Goal: Task Accomplishment & Management: Use online tool/utility

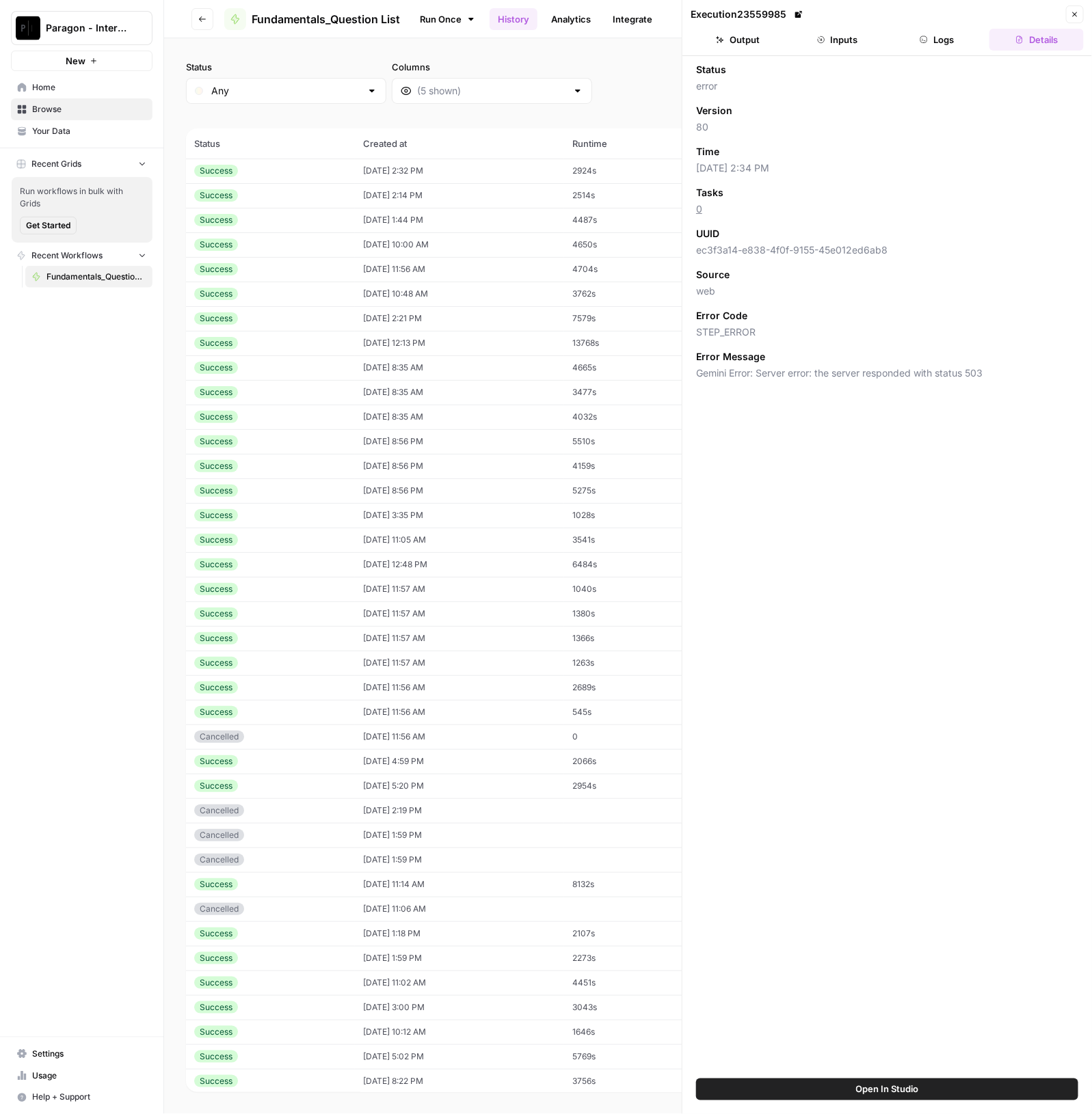
click at [92, 25] on span "Paragon - Internal Usage" at bounding box center [87, 28] width 83 height 14
click at [122, 121] on span "Paragon Intel - Bill / Ty / [PERSON_NAME] R&D" at bounding box center [132, 124] width 181 height 14
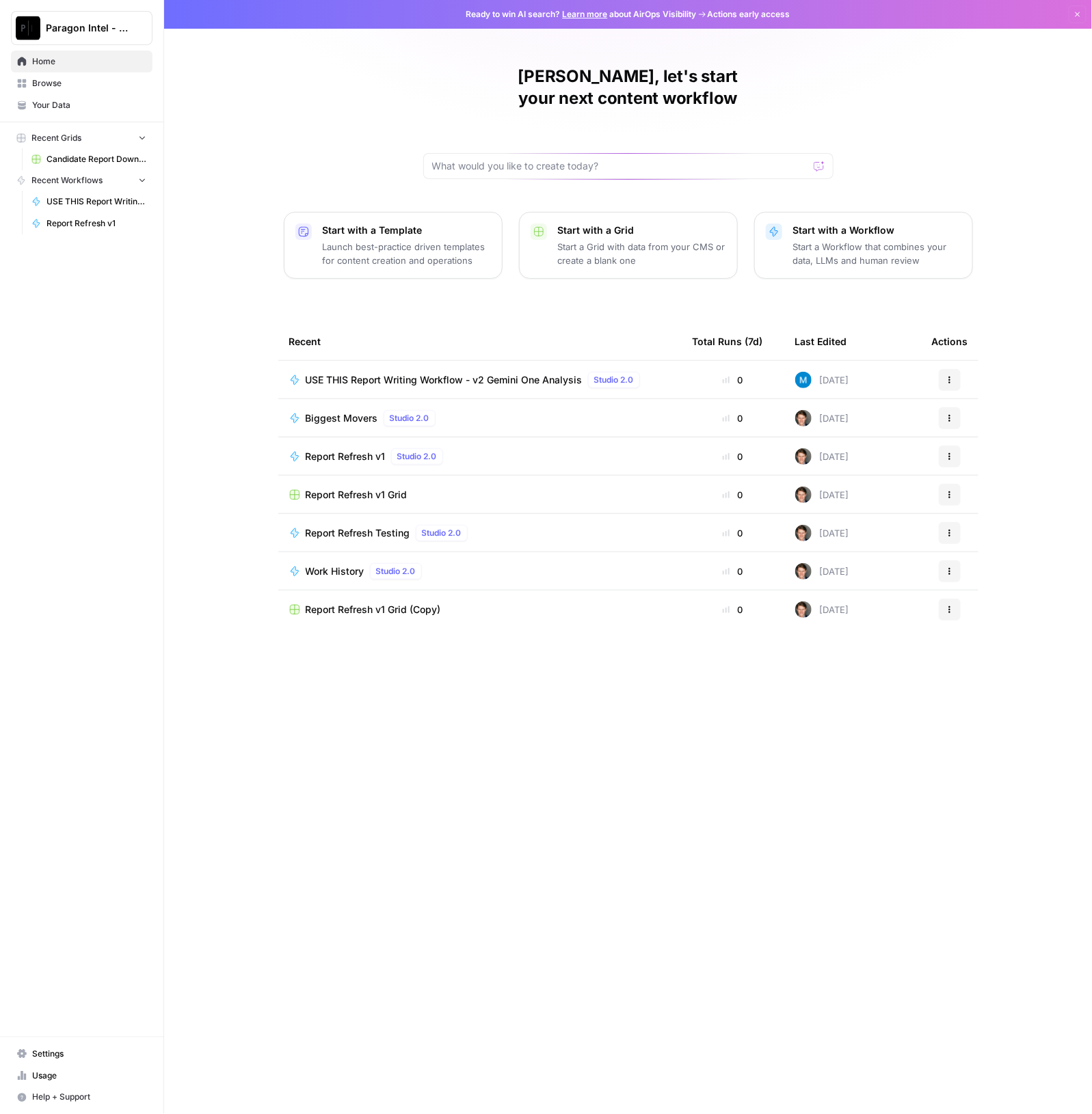
click at [475, 373] on span "USE THIS Report Writing Workflow - v2 Gemini One Analysis" at bounding box center [444, 380] width 277 height 14
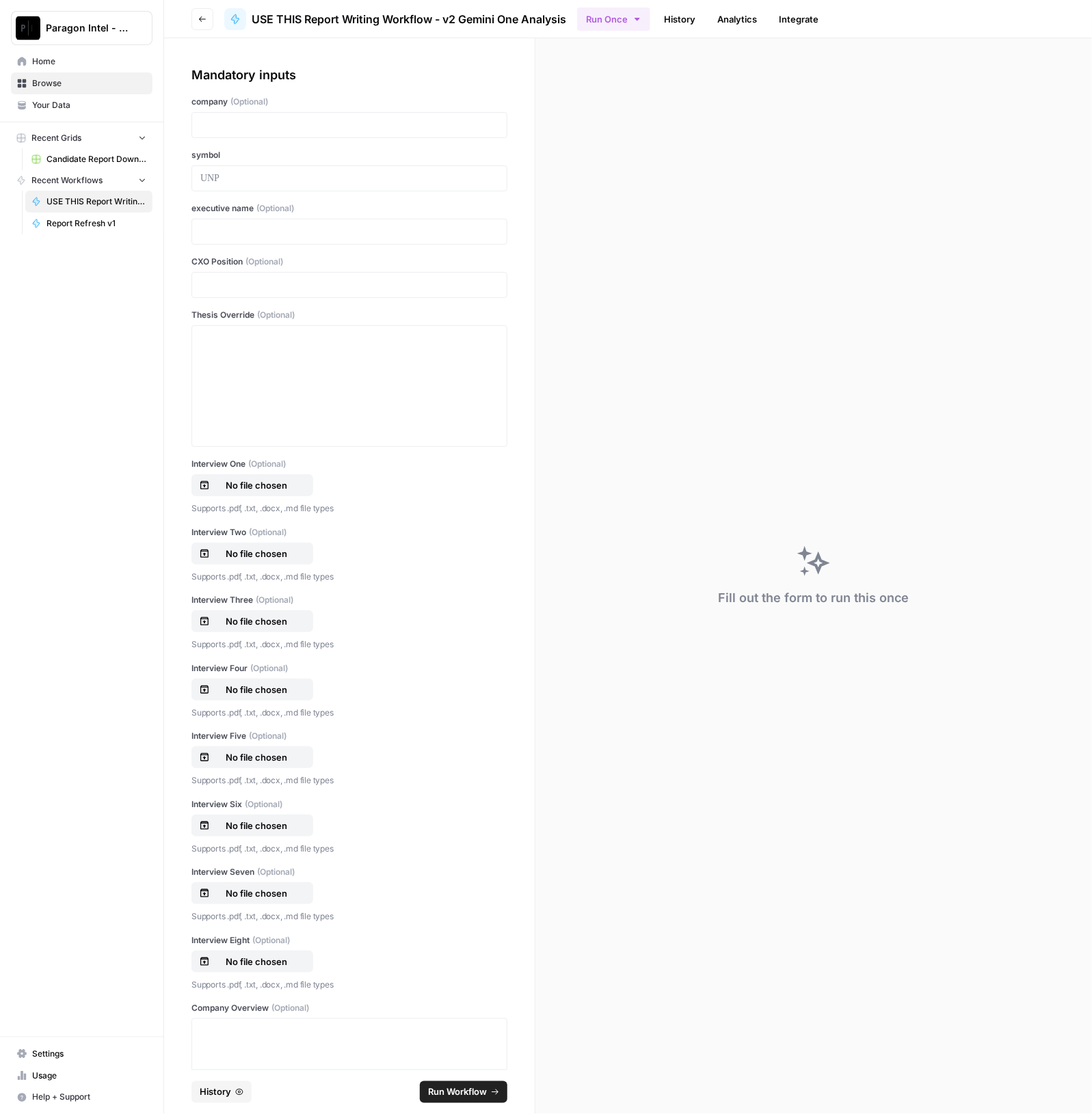
click at [276, 133] on div at bounding box center [349, 125] width 316 height 26
click at [224, 120] on p at bounding box center [349, 125] width 298 height 14
click at [302, 131] on p at bounding box center [349, 125] width 298 height 14
click at [241, 402] on div at bounding box center [349, 386] width 298 height 110
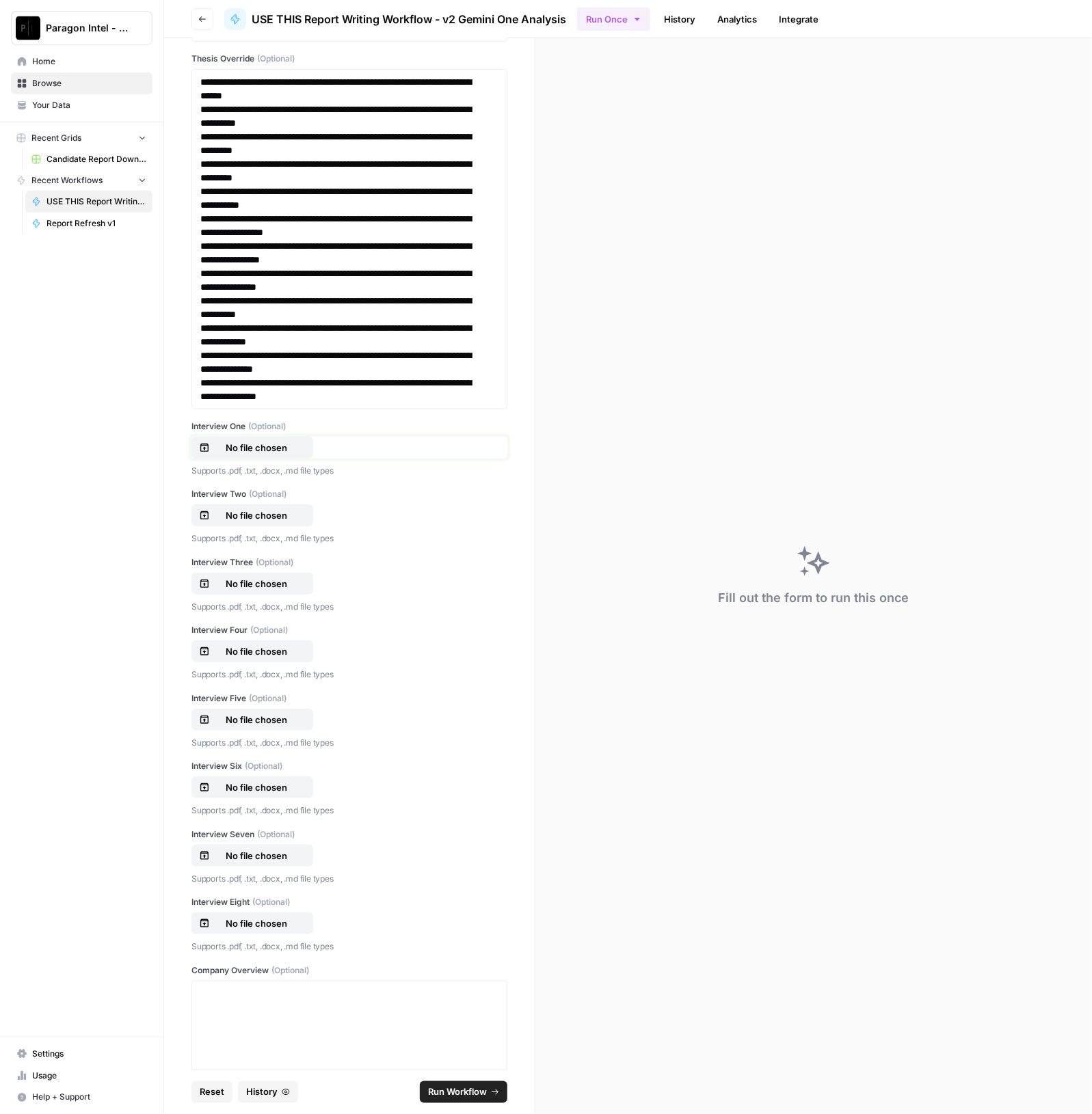
scroll to position [341, 0]
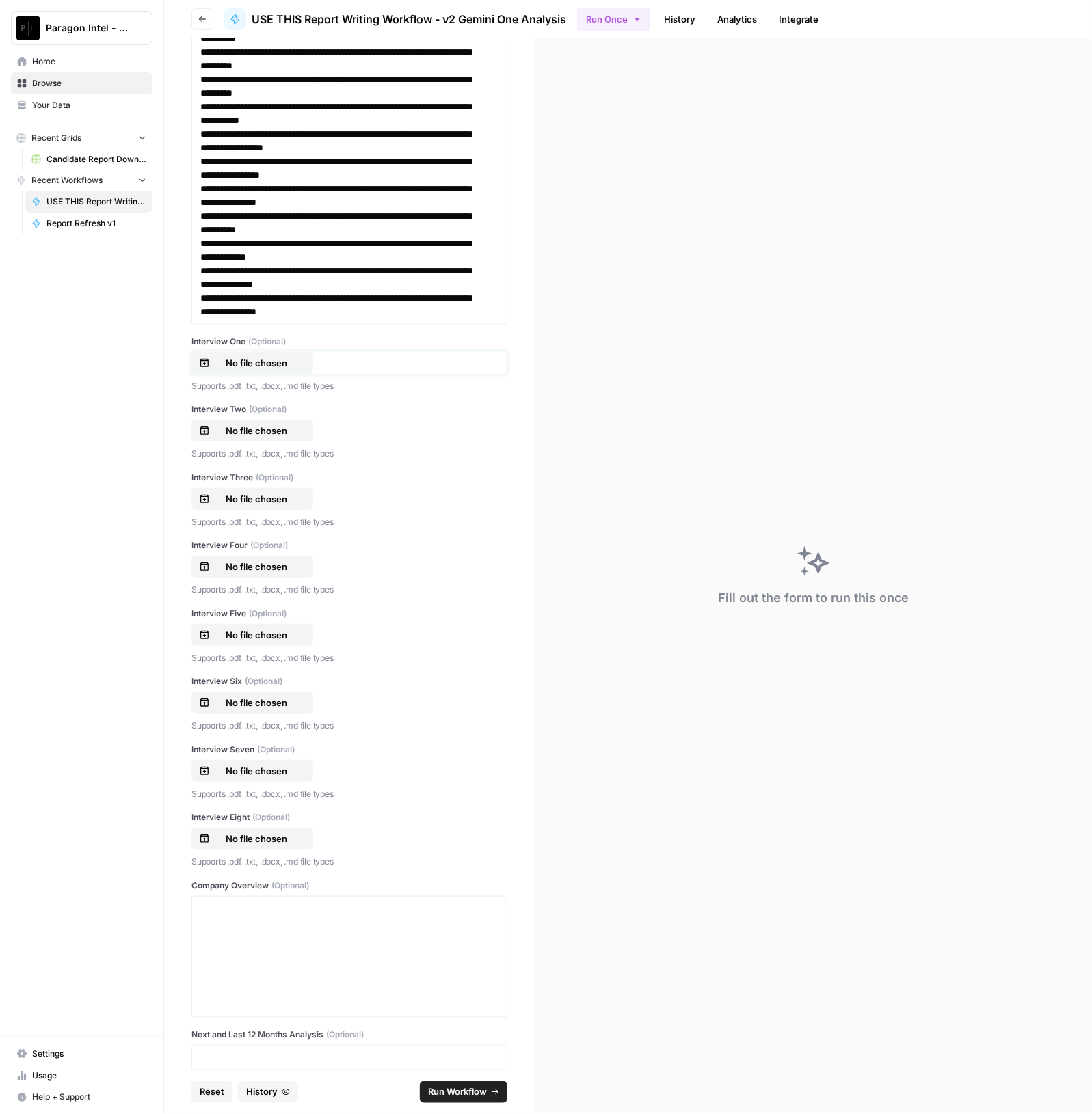
click at [258, 364] on p "No file chosen" at bounding box center [256, 363] width 87 height 14
click at [233, 425] on p "No file chosen" at bounding box center [256, 431] width 87 height 14
click at [243, 497] on p "No file chosen" at bounding box center [256, 499] width 87 height 14
click at [246, 560] on p "No file chosen" at bounding box center [256, 567] width 87 height 14
click at [287, 638] on p "No file chosen" at bounding box center [256, 635] width 87 height 14
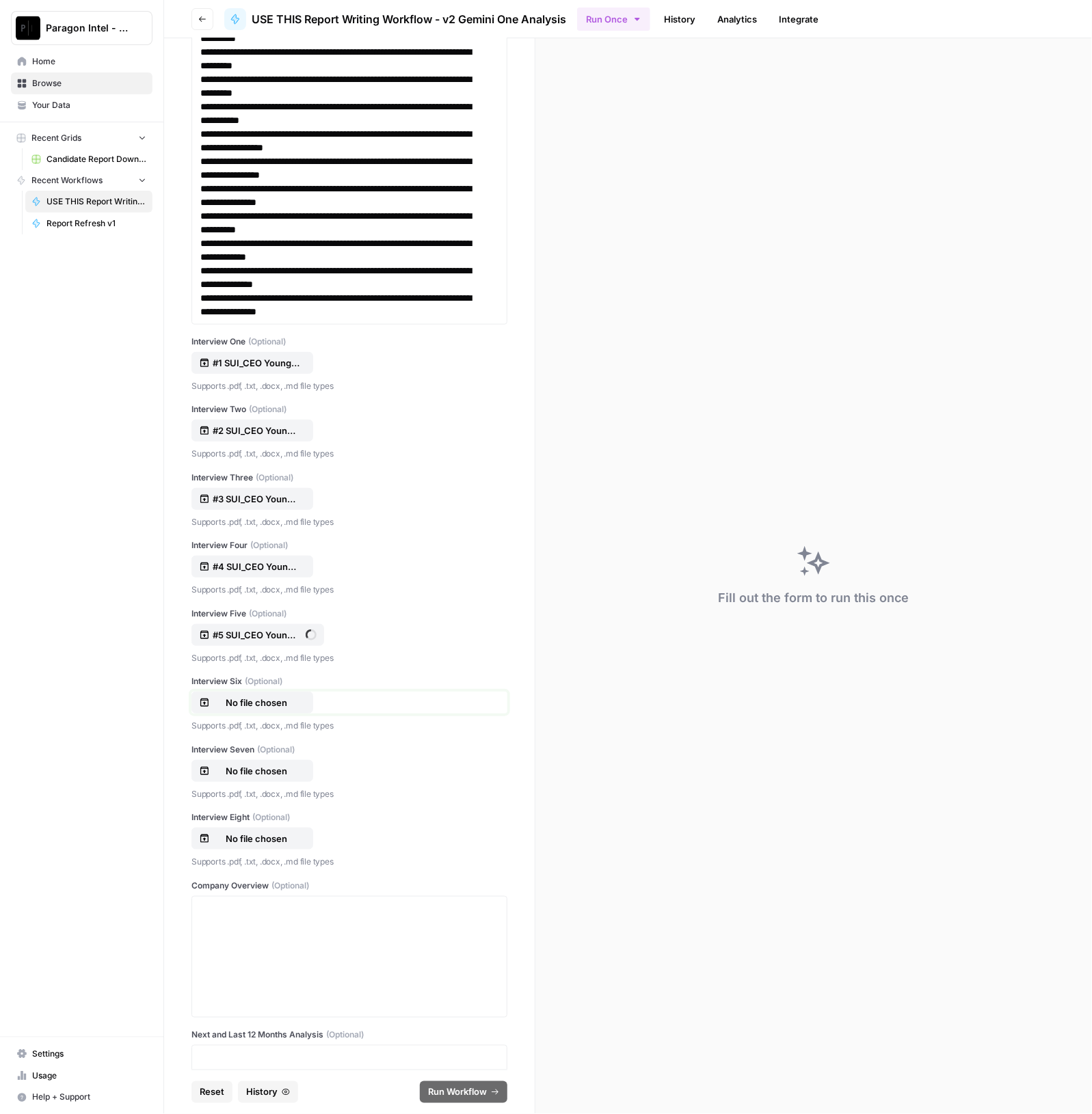
click at [256, 697] on p "No file chosen" at bounding box center [256, 703] width 87 height 14
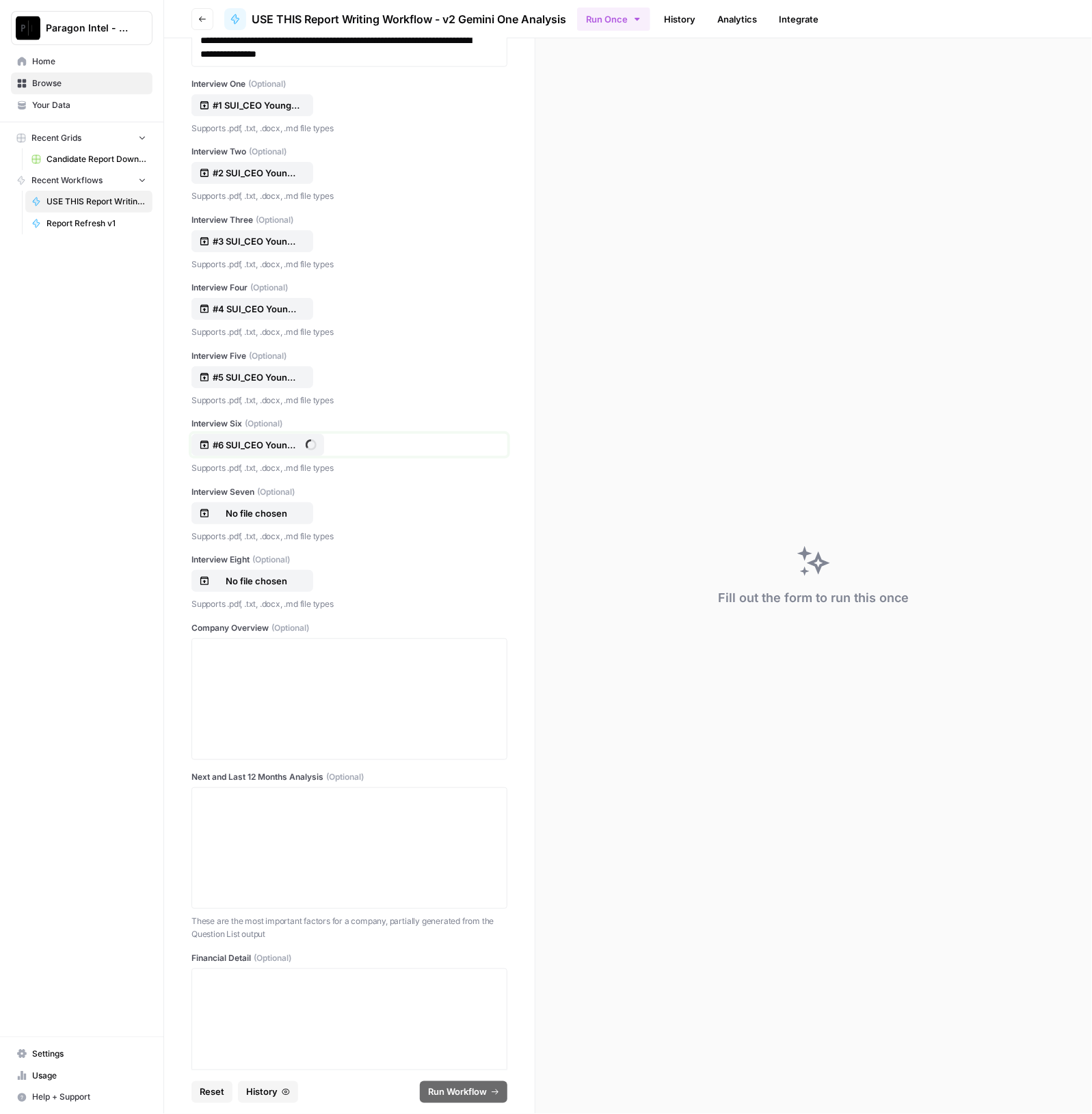
scroll to position [854, 0]
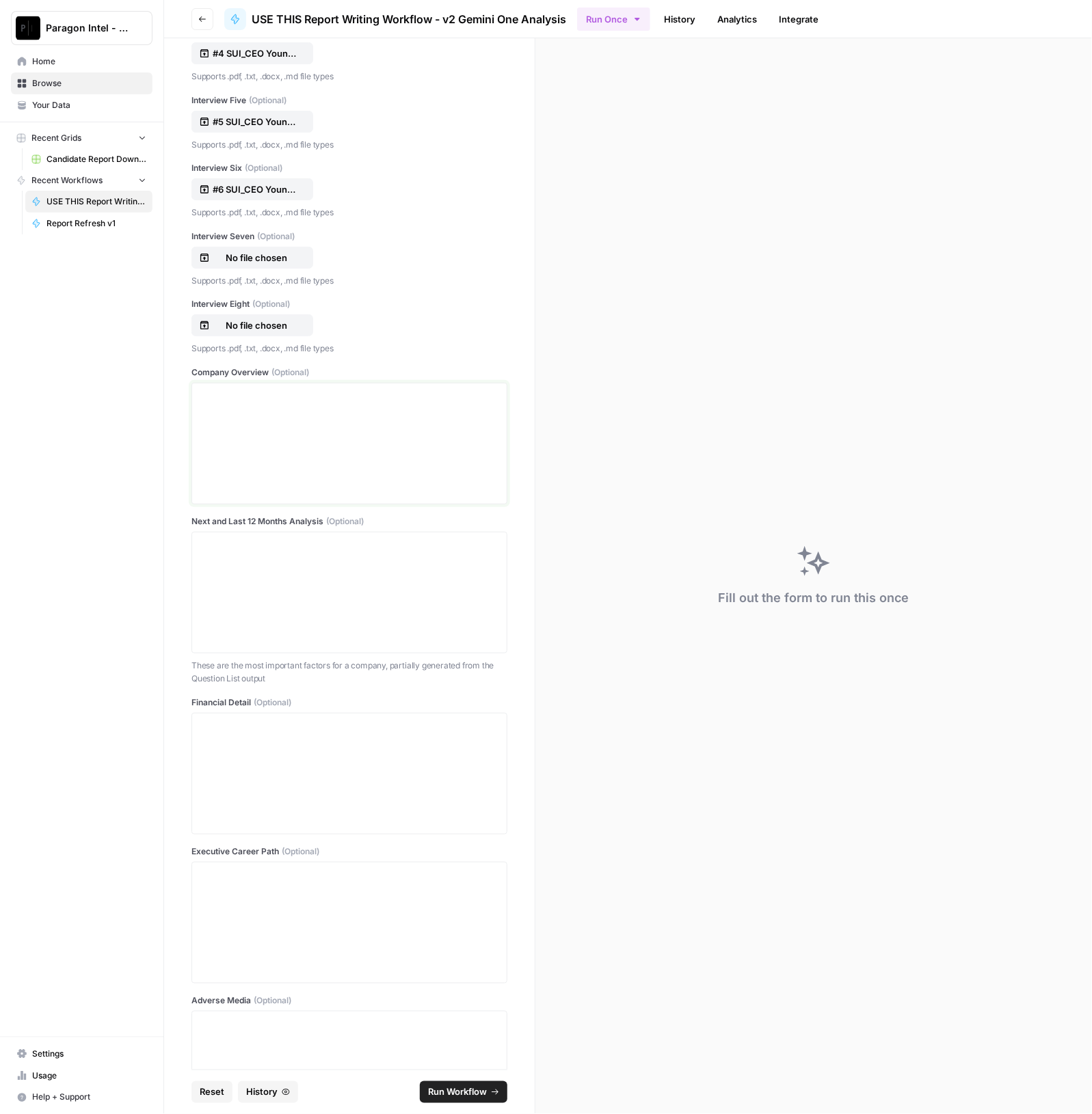
click at [274, 436] on div at bounding box center [349, 443] width 298 height 110
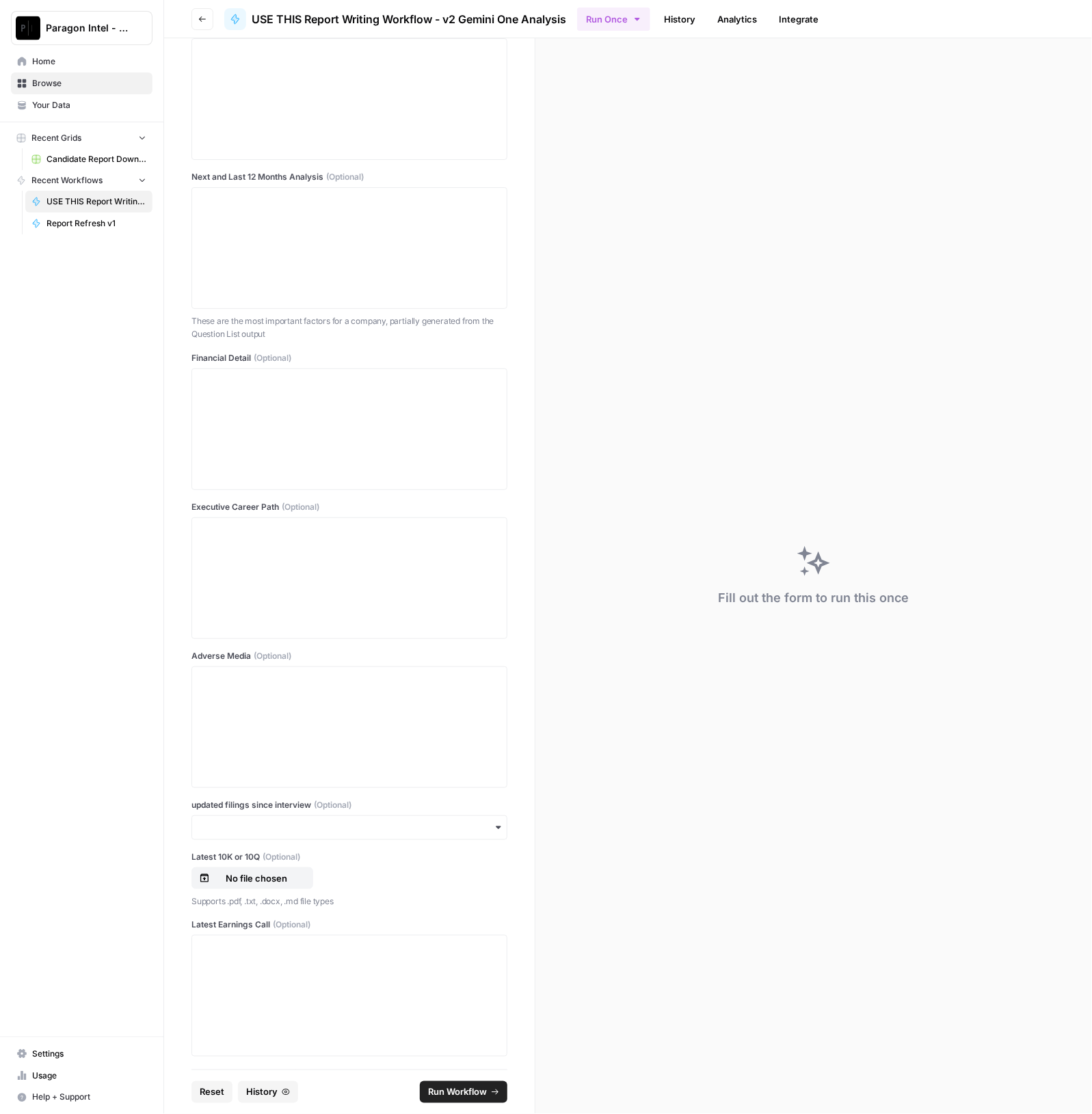
scroll to position [1305, 0]
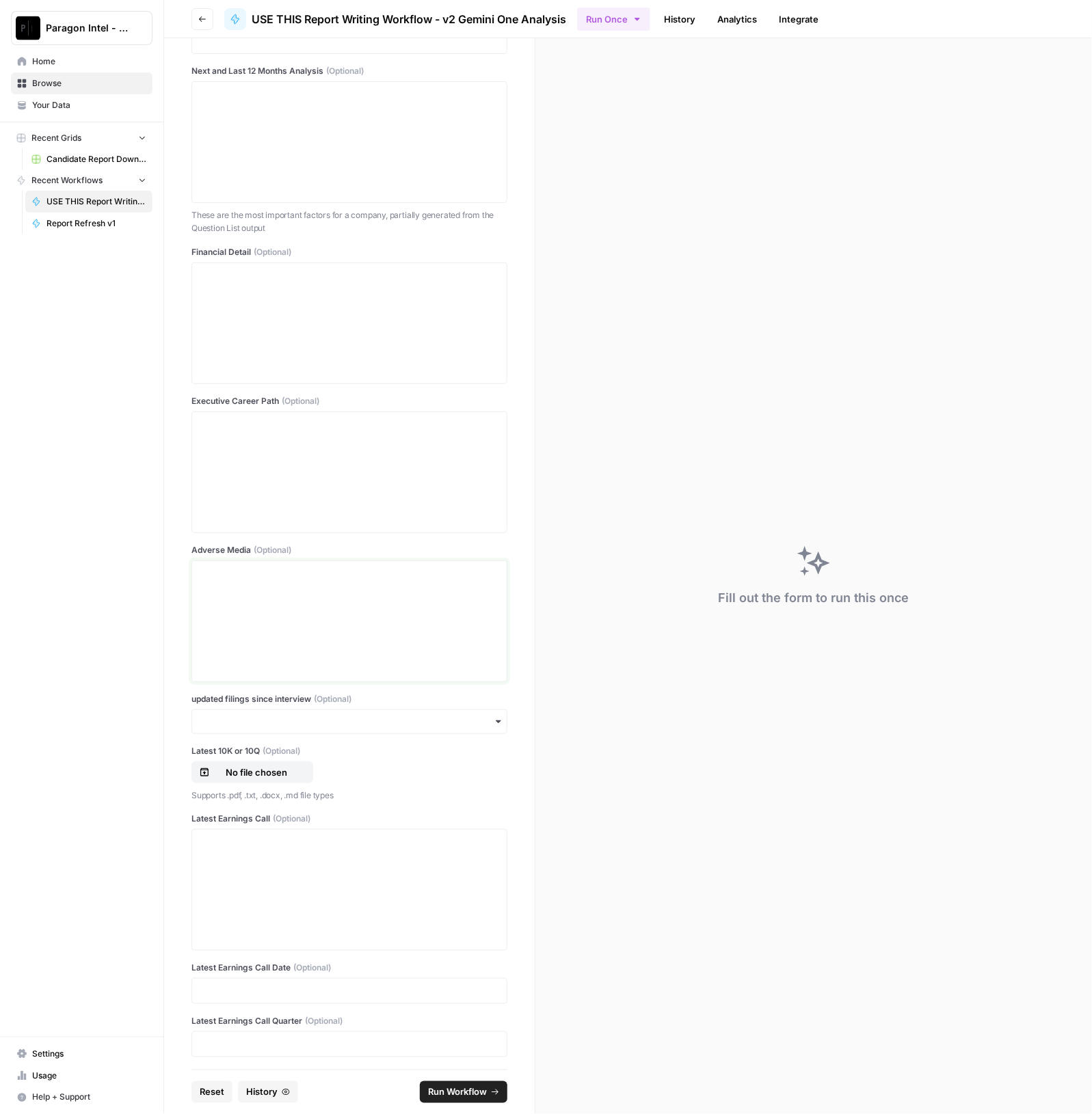
click at [387, 659] on div at bounding box center [349, 621] width 298 height 110
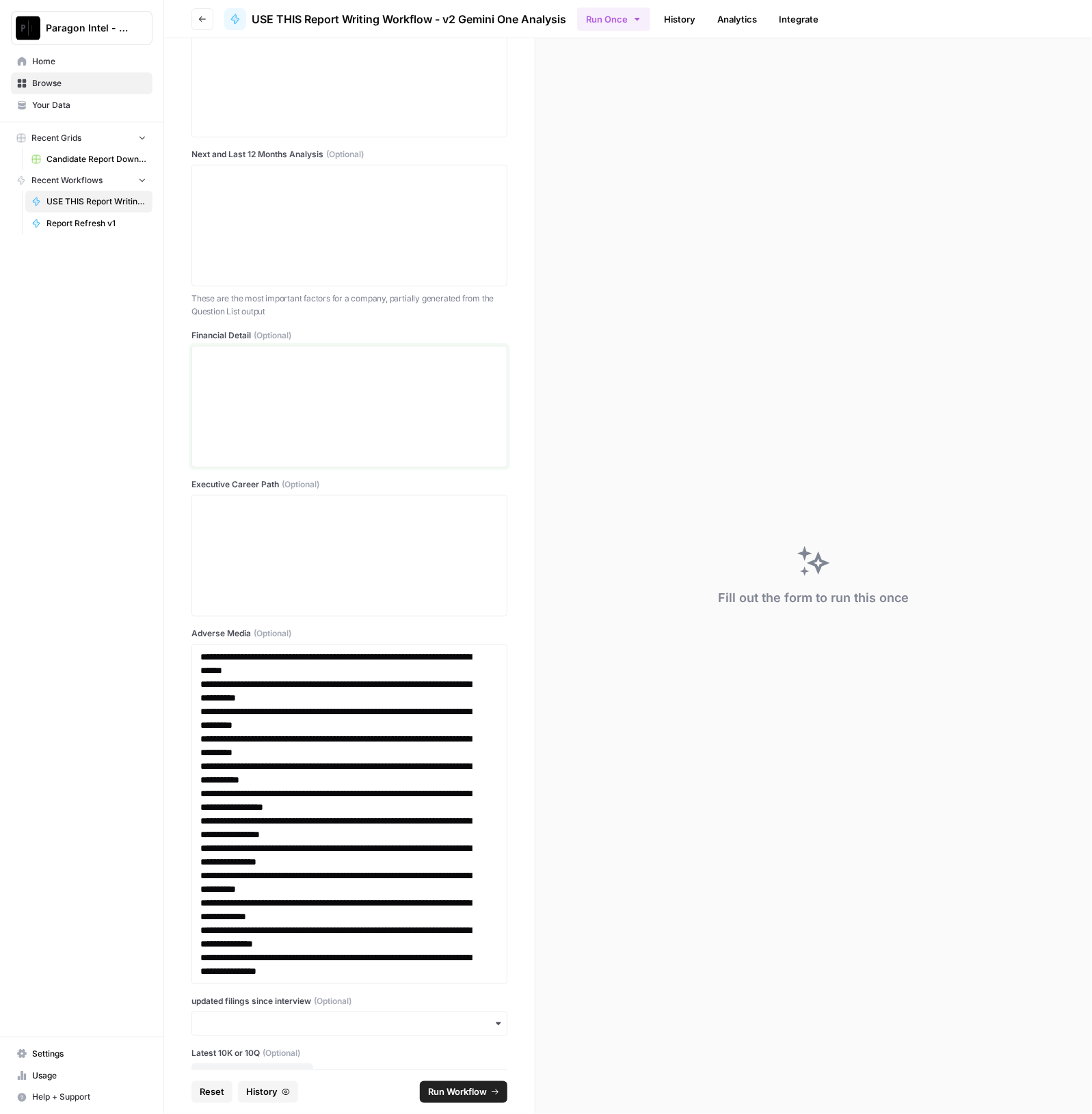
scroll to position [1391, 0]
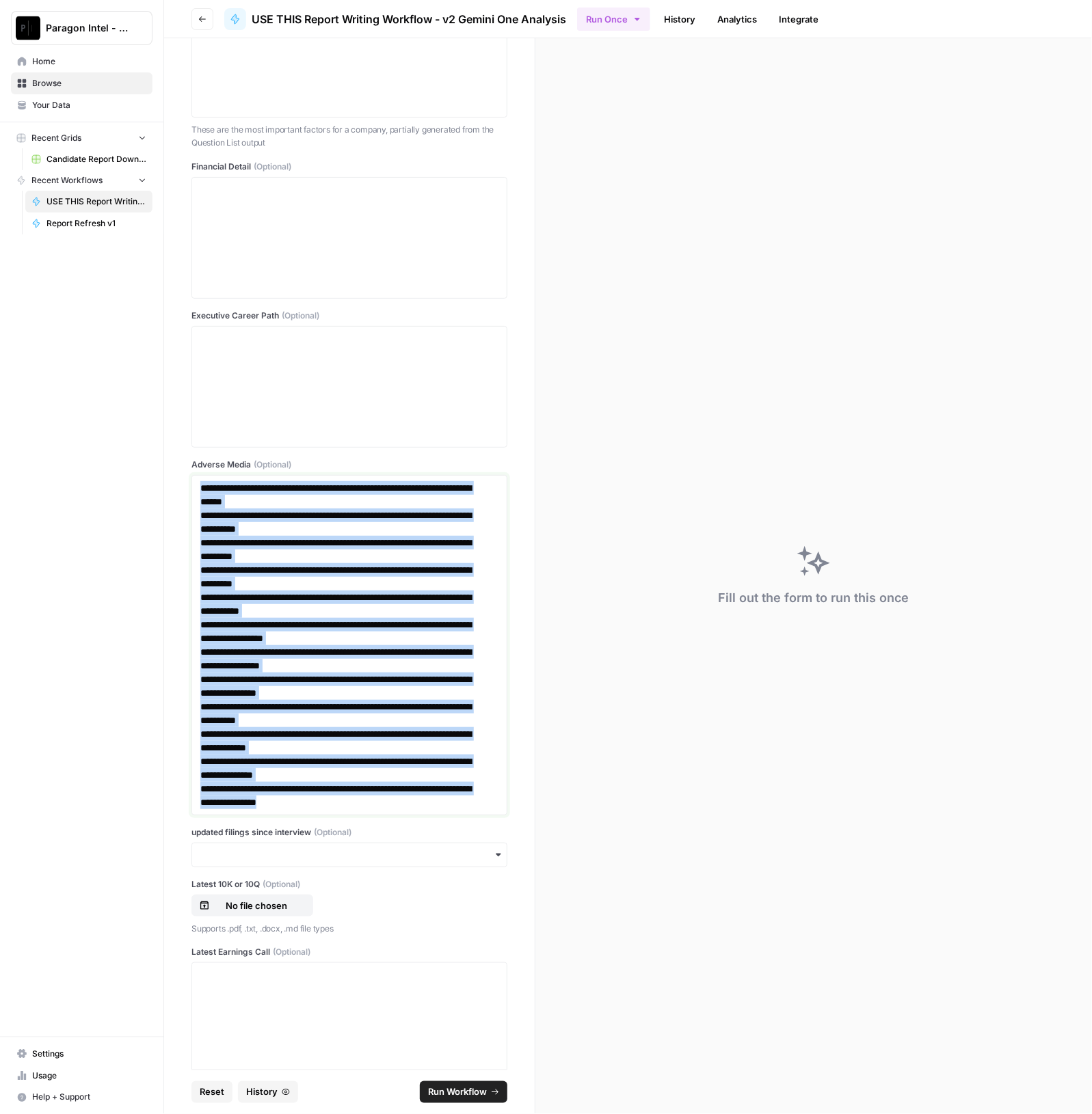
drag, startPoint x: 359, startPoint y: 800, endPoint x: 181, endPoint y: 478, distance: 367.9
click at [181, 478] on div "**********" at bounding box center [349, 554] width 371 height 1031
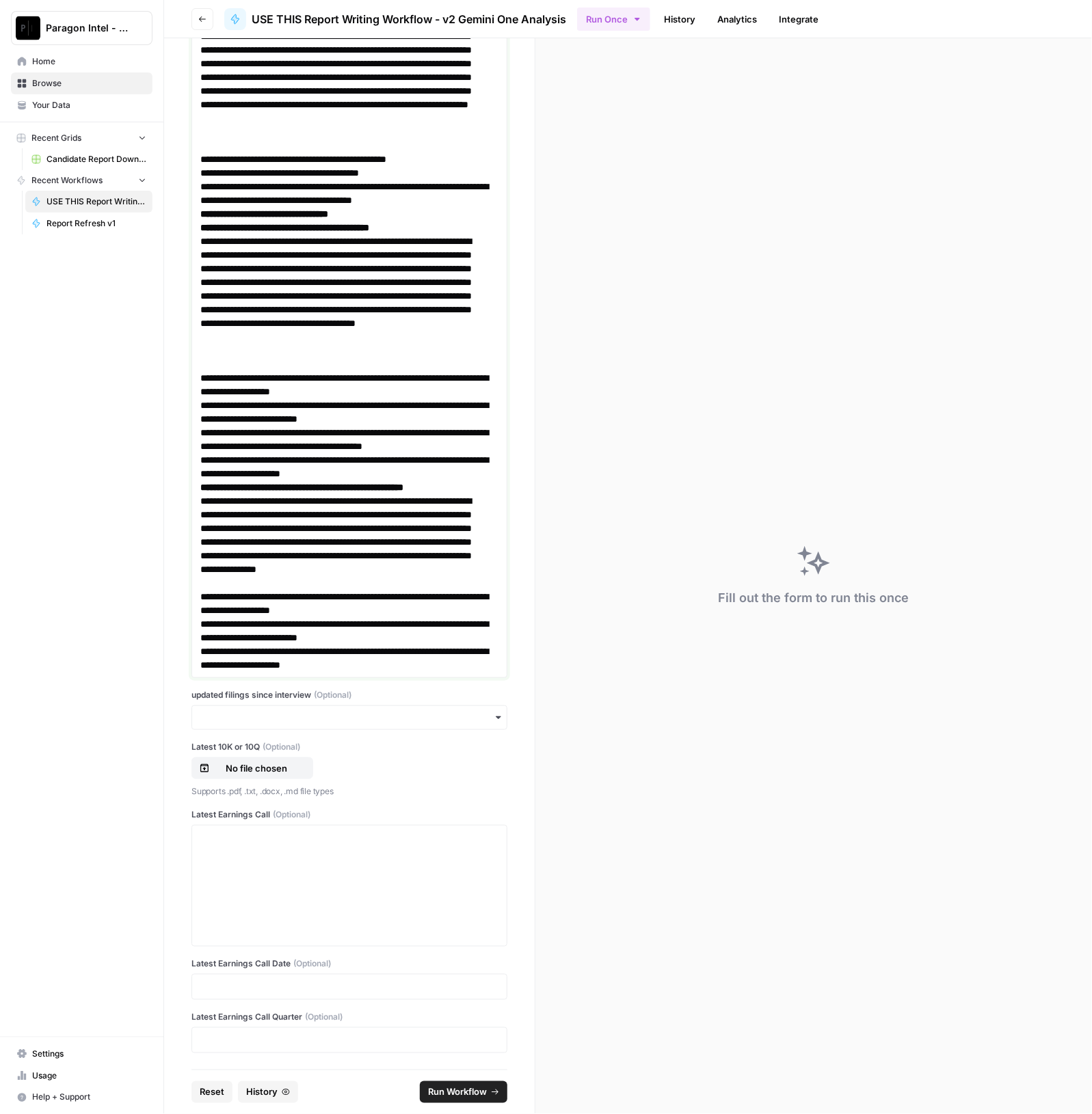
scroll to position [13327, 0]
click at [294, 726] on div "button" at bounding box center [349, 718] width 316 height 25
click at [257, 752] on div "yes" at bounding box center [343, 756] width 301 height 26
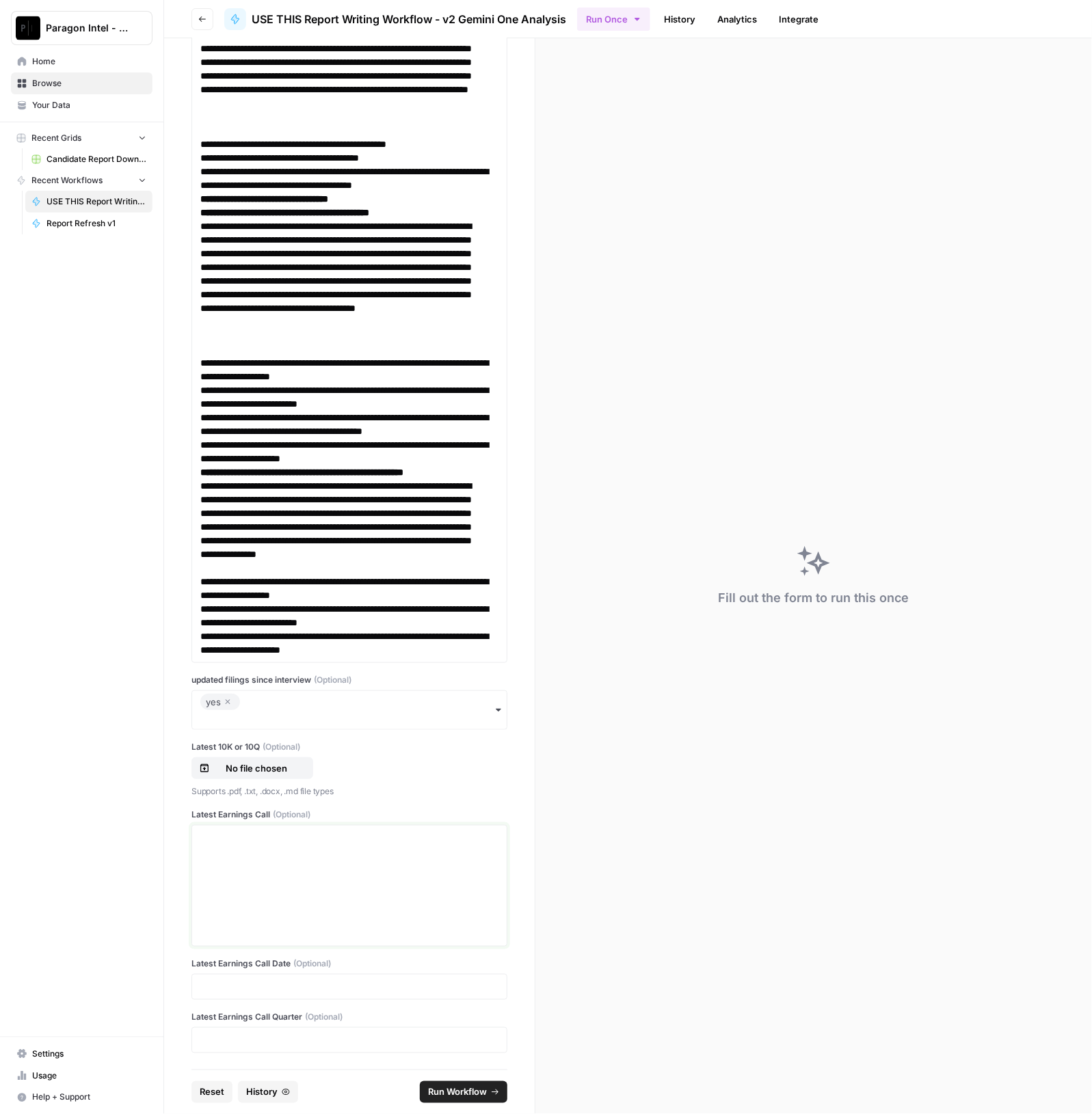
click at [306, 888] on div at bounding box center [349, 886] width 298 height 110
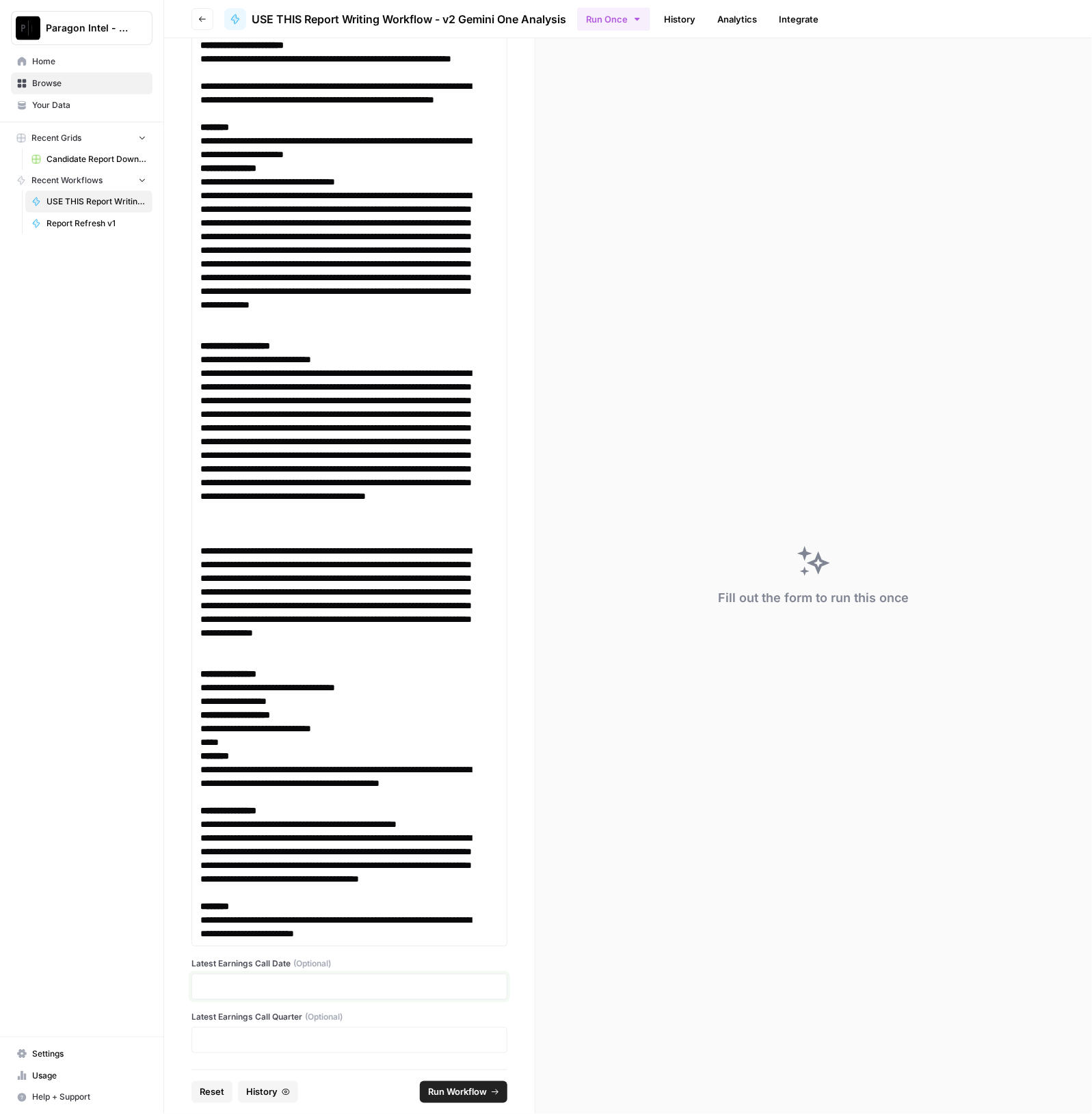
scroll to position [24360, 0]
click at [264, 994] on div at bounding box center [349, 987] width 316 height 26
click at [264, 989] on p at bounding box center [349, 987] width 298 height 14
click at [216, 1044] on p at bounding box center [349, 1041] width 298 height 14
click at [466, 1102] on button "Run Workflow" at bounding box center [463, 1092] width 87 height 22
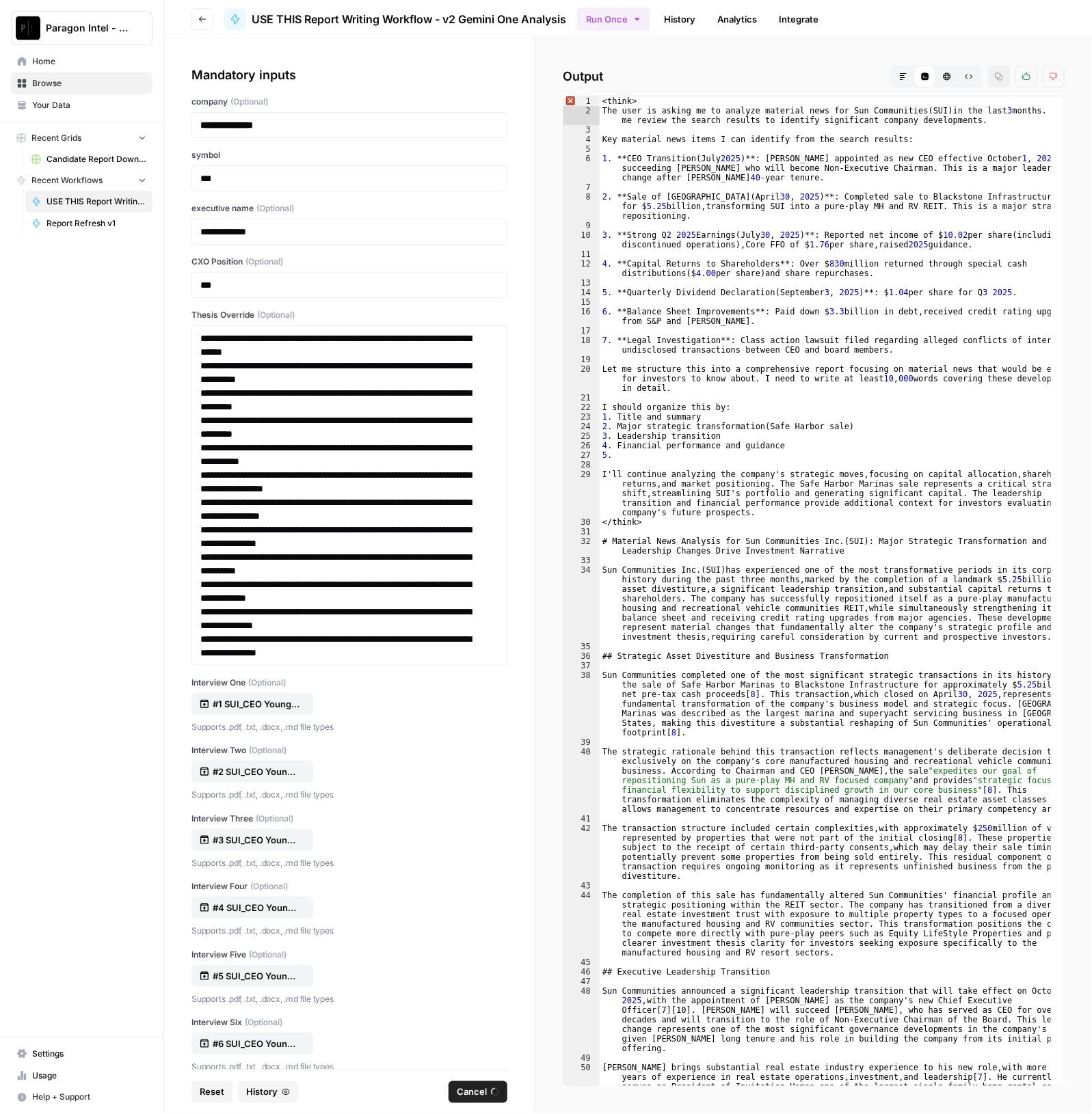
scroll to position [24360, 0]
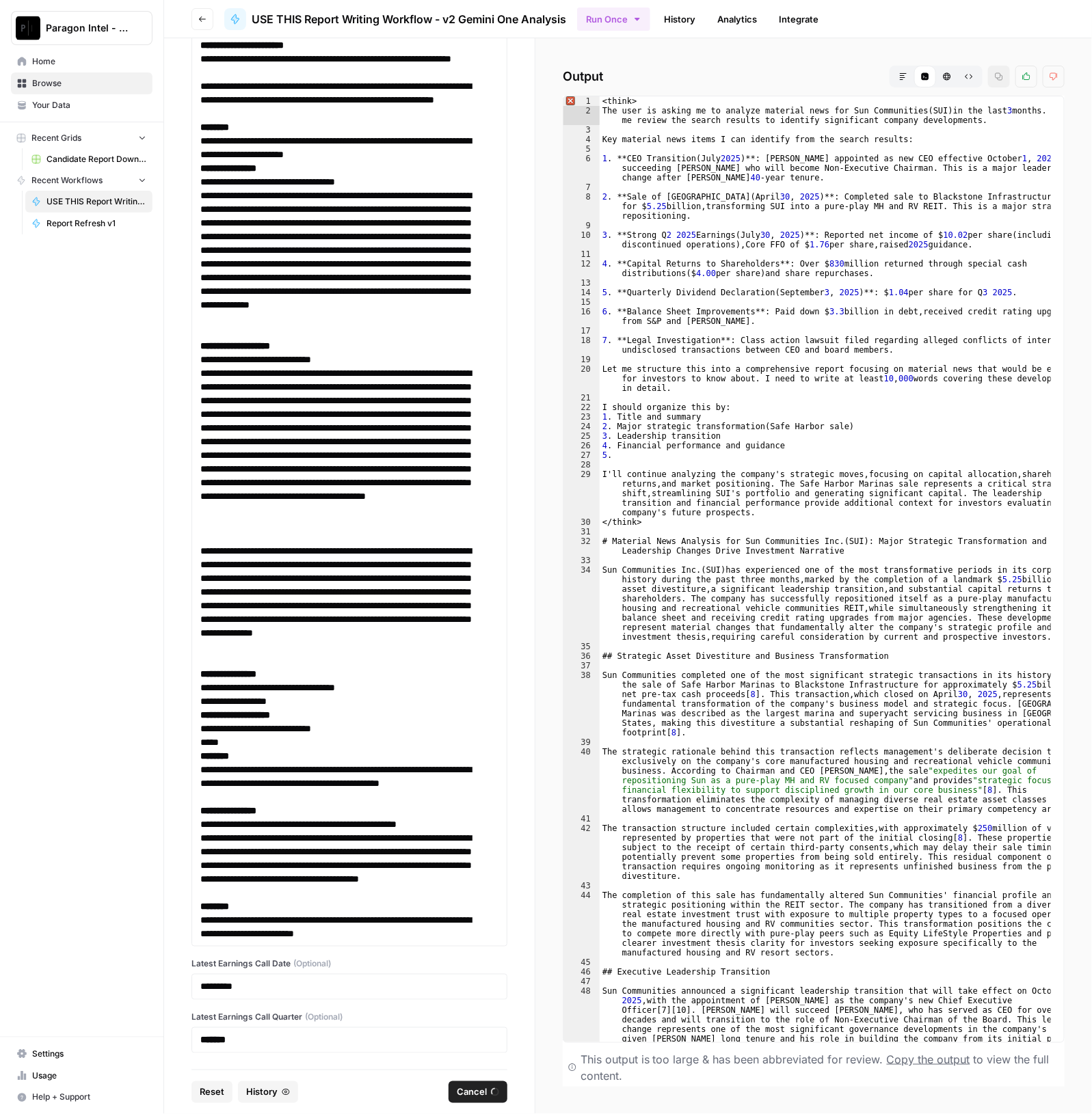
click at [902, 73] on icon "button" at bounding box center [903, 76] width 7 height 7
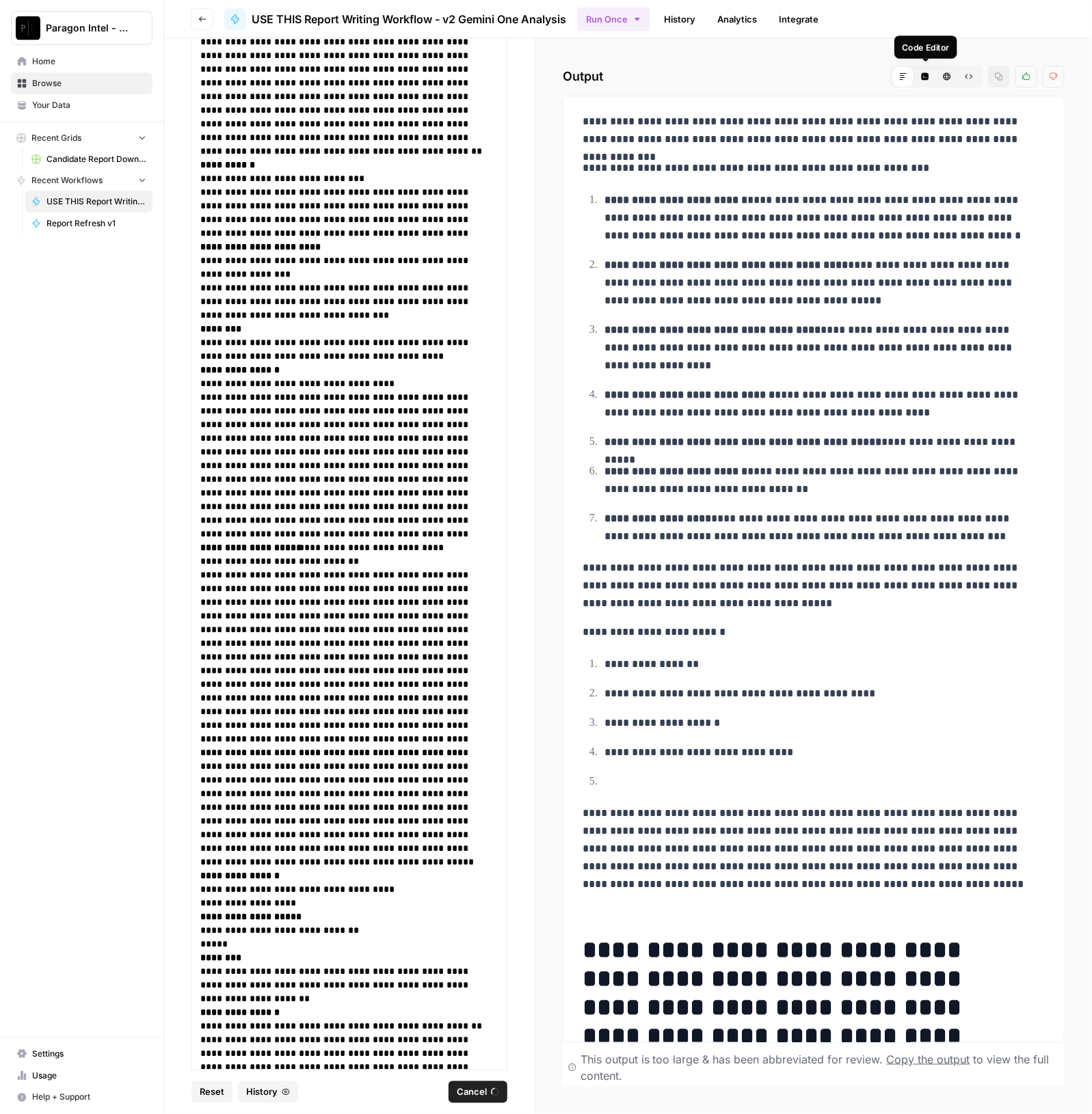
click at [929, 74] on icon "button" at bounding box center [926, 77] width 8 height 8
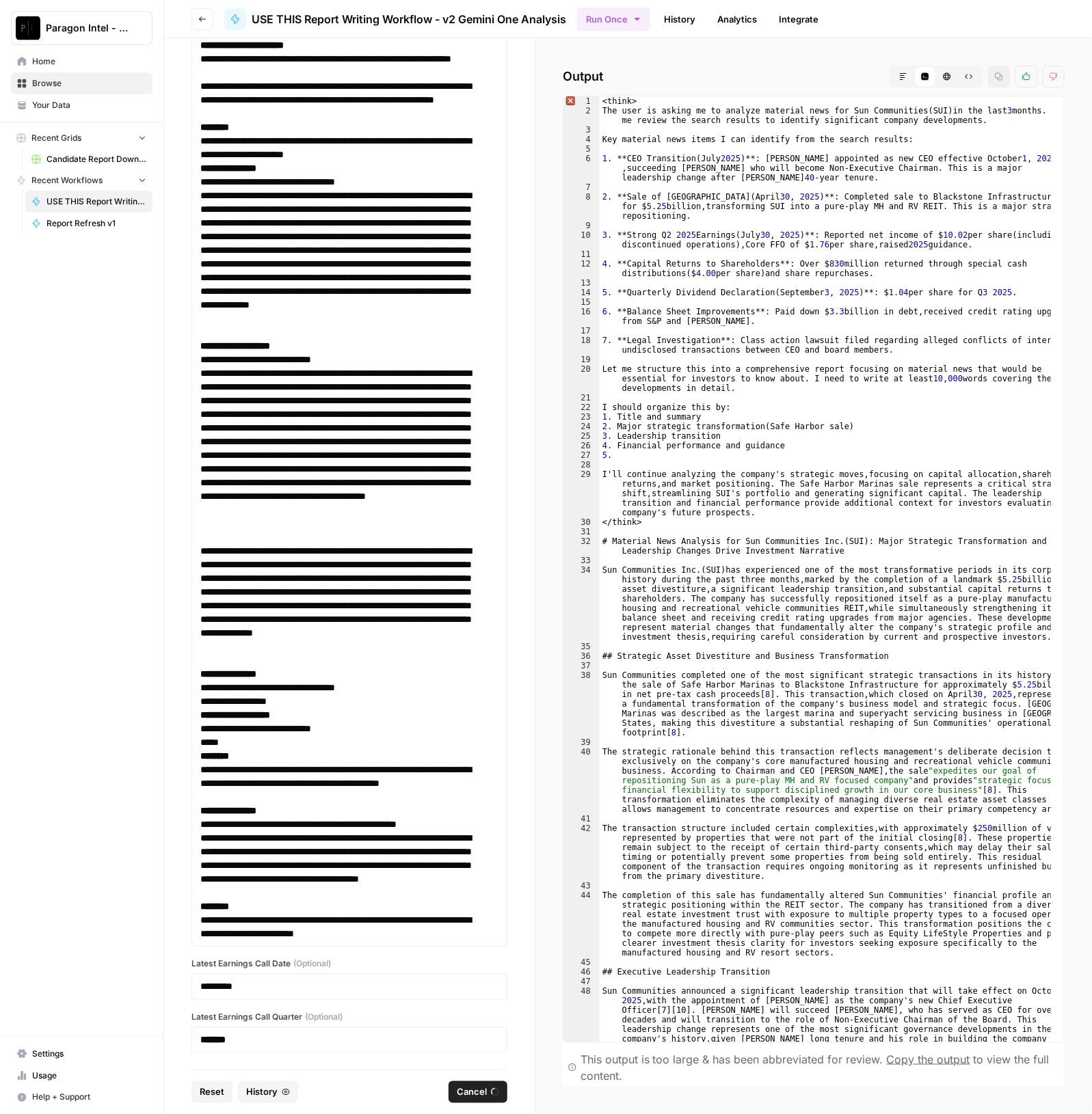
click at [911, 77] on button "Markdown" at bounding box center [903, 76] width 22 height 22
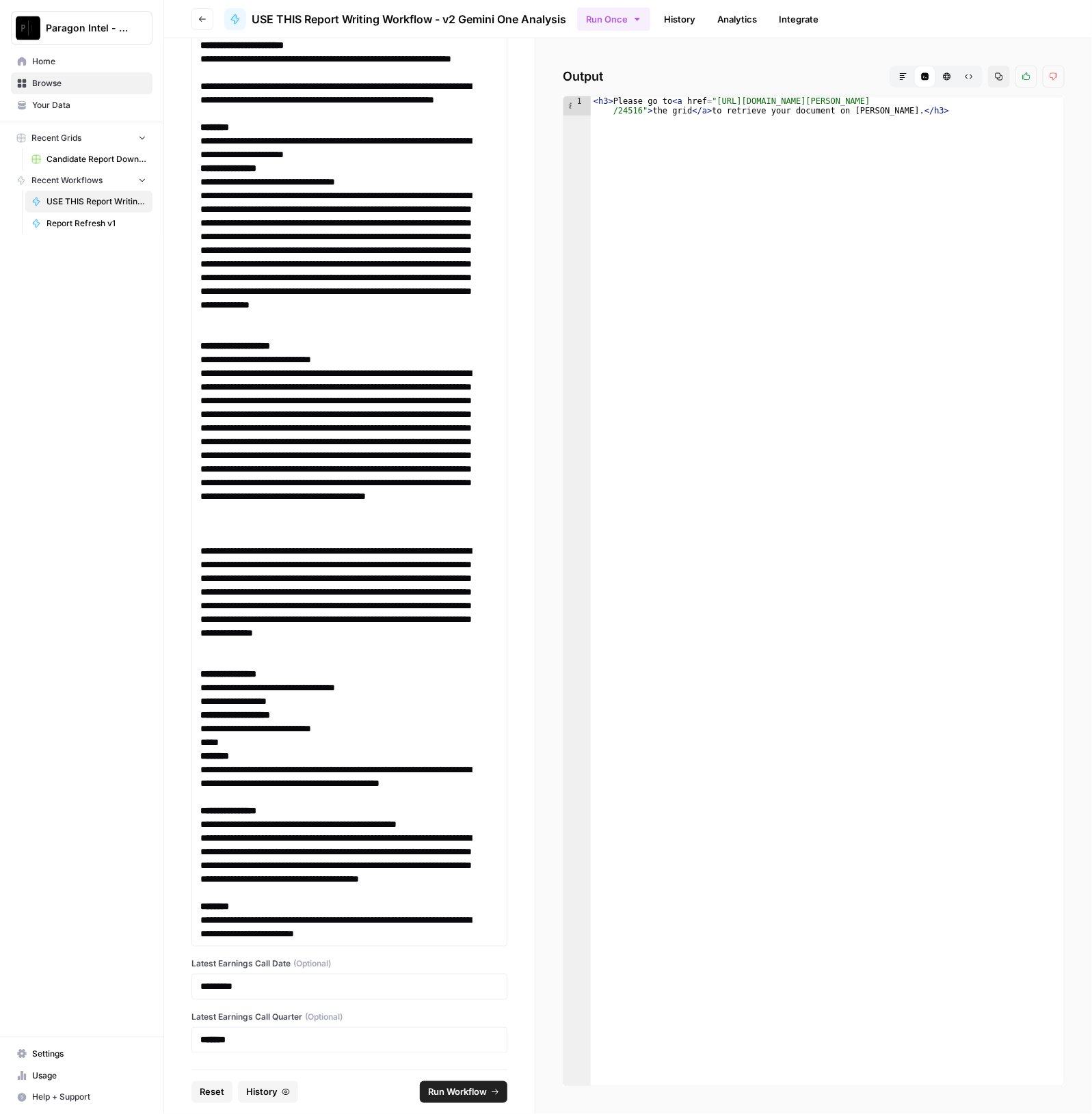
click at [905, 76] on icon "button" at bounding box center [903, 76] width 9 height 8
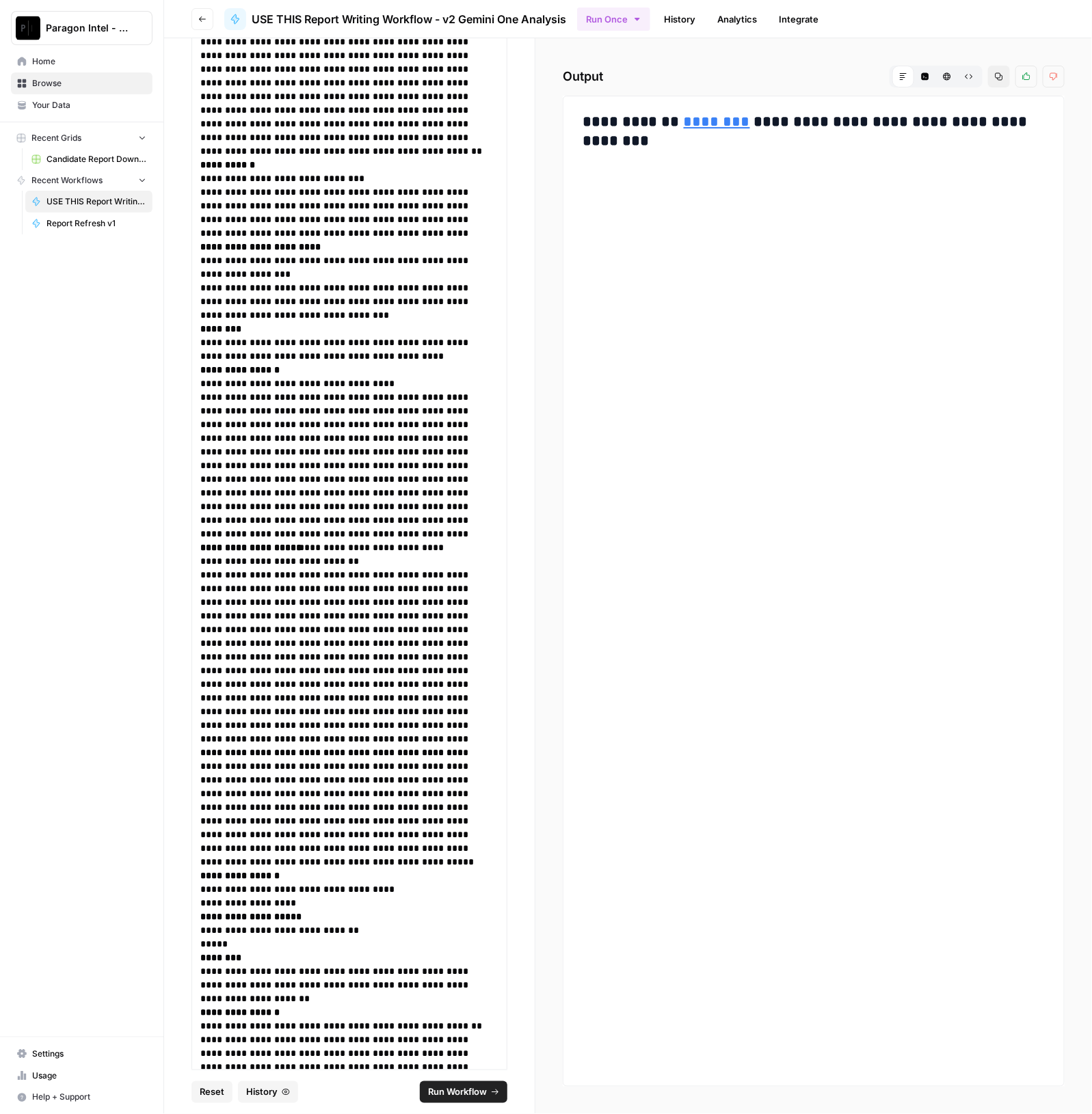
click at [717, 127] on link "********" at bounding box center [717, 121] width 66 height 15
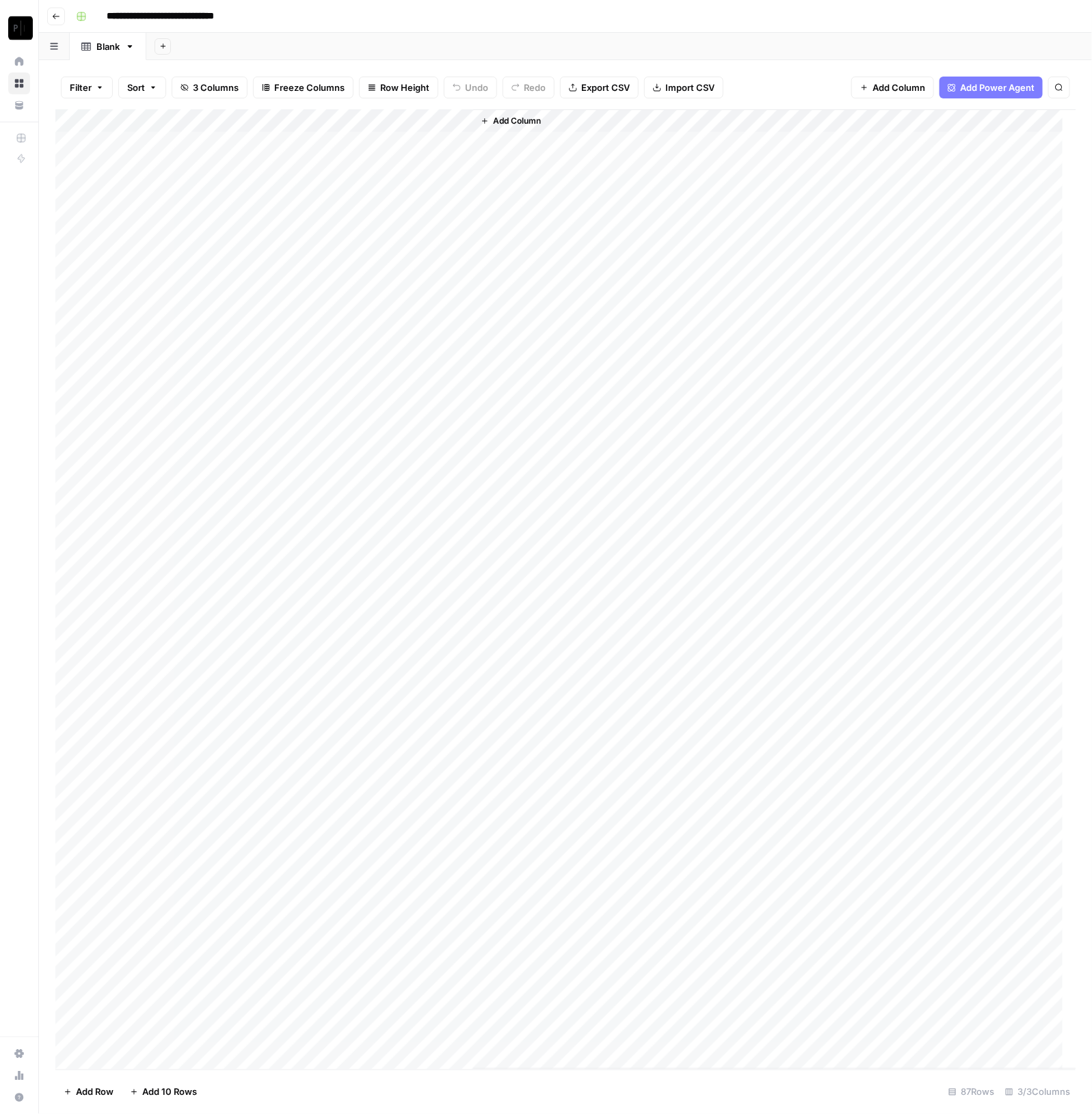
click at [216, 114] on div "Add Column" at bounding box center [566, 589] width 1021 height 960
click at [410, 116] on div "Add Column" at bounding box center [566, 589] width 1021 height 960
click at [418, 216] on span "Sort Ascending" at bounding box center [436, 217] width 120 height 14
click at [460, 116] on div "Add Column" at bounding box center [566, 590] width 1021 height 959
click at [442, 233] on span "Sort Descending" at bounding box center [436, 237] width 120 height 14
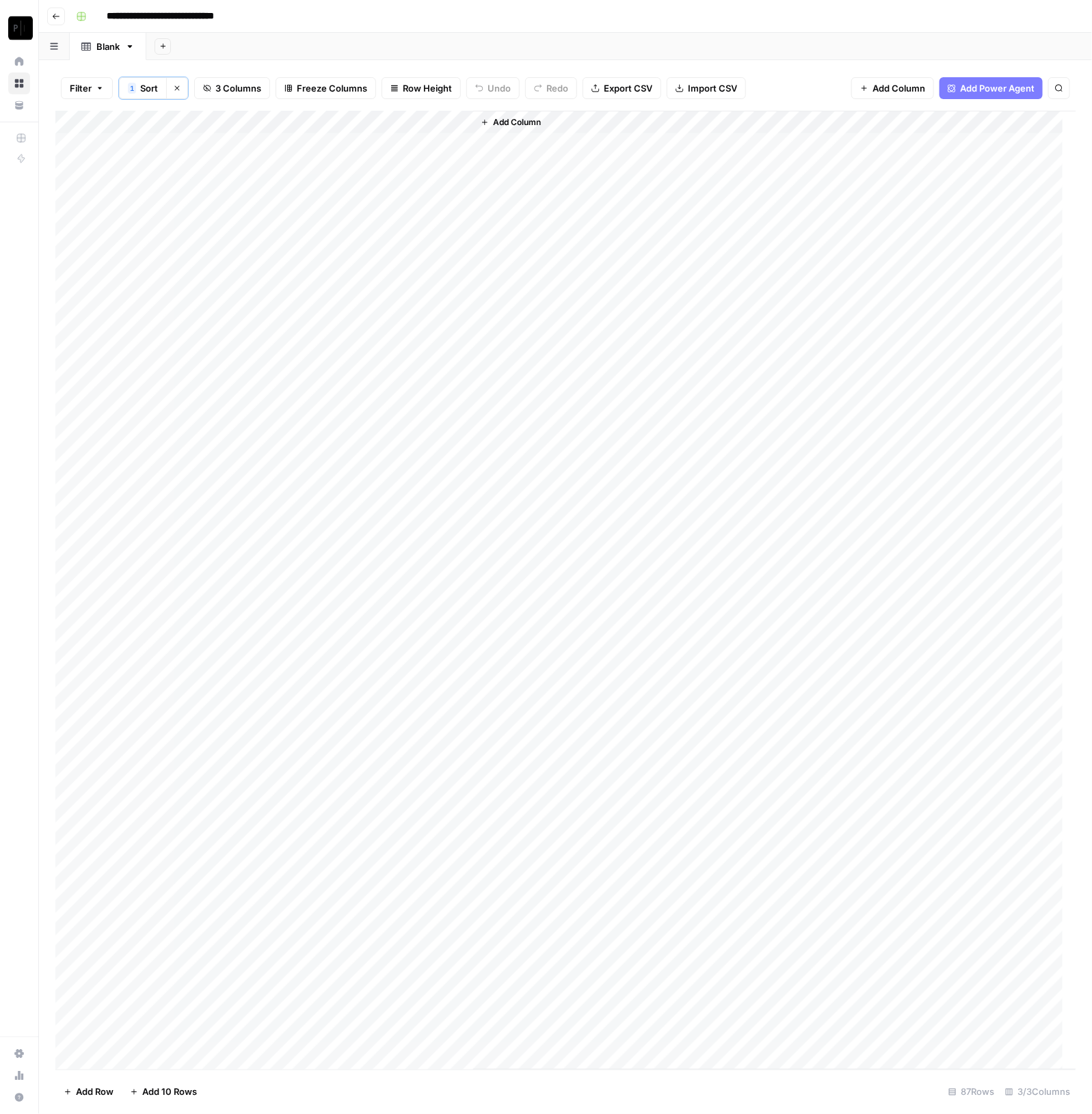
click at [214, 123] on div "Add Column" at bounding box center [566, 590] width 1021 height 959
click at [184, 214] on span "Sort Ascending" at bounding box center [189, 218] width 120 height 14
click at [336, 466] on div "Add Column" at bounding box center [566, 590] width 1021 height 959
